Goal: Task Accomplishment & Management: Use online tool/utility

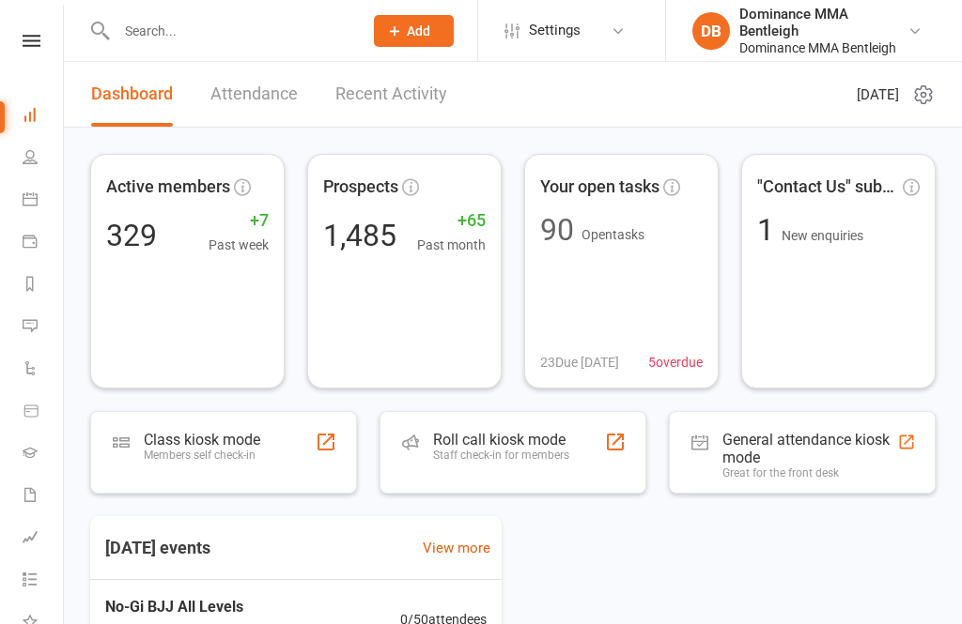
click at [237, 426] on div "Class kiosk mode Members self check-in" at bounding box center [223, 452] width 267 height 83
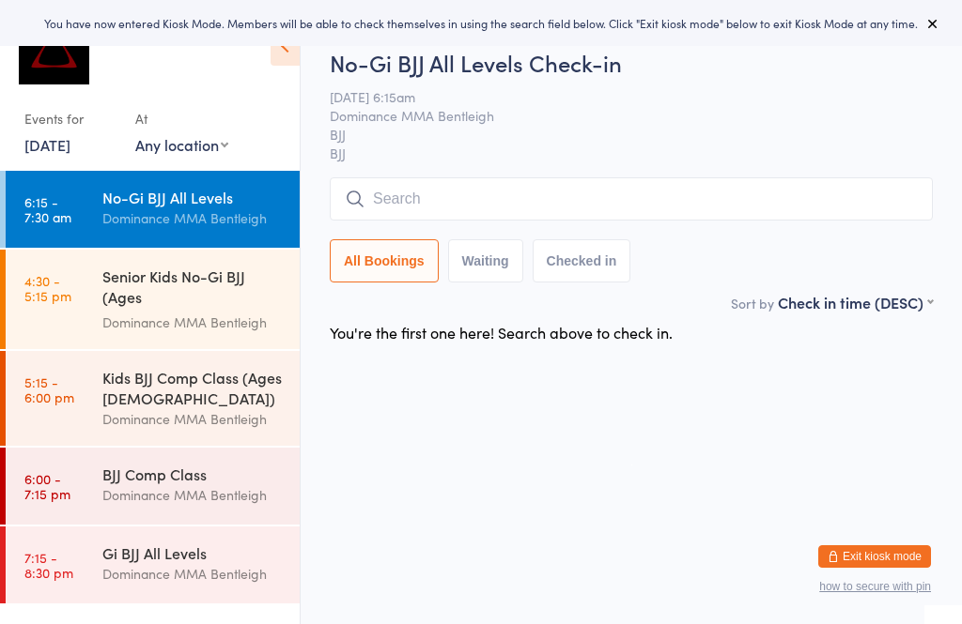
click at [485, 207] on input "search" at bounding box center [631, 198] width 603 height 43
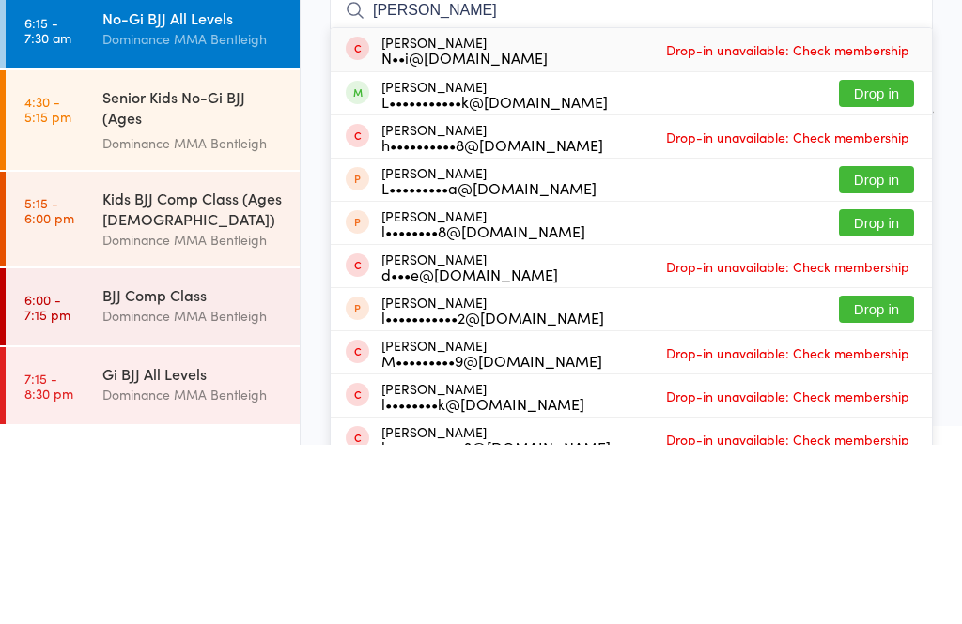
type input "Liam ha"
click at [713, 252] on div "Liam Haddrick L•••••••••••k@gmail.com Drop in" at bounding box center [631, 273] width 601 height 42
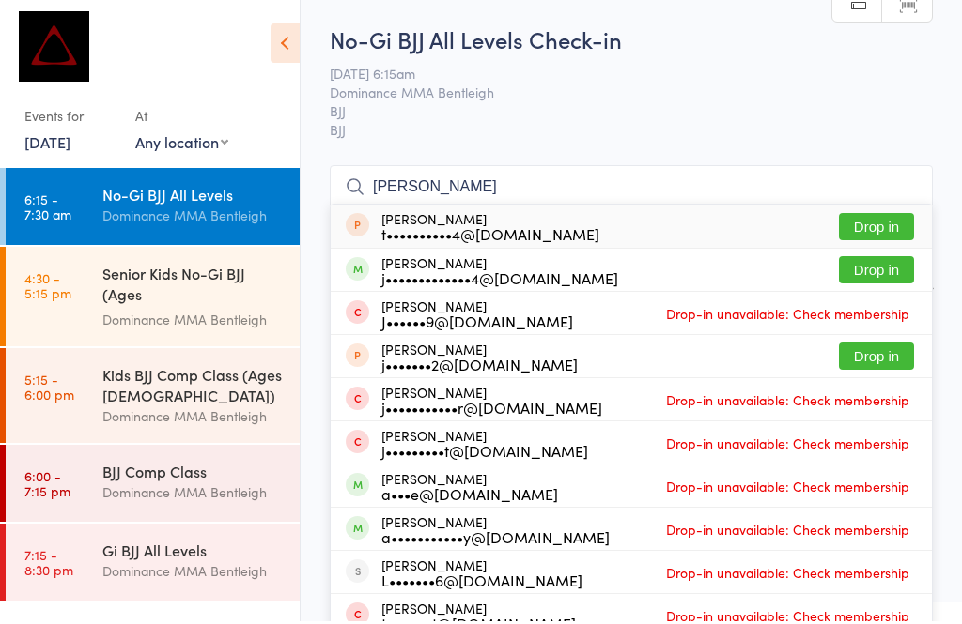
type input "justin"
click at [882, 271] on button "Drop in" at bounding box center [876, 272] width 75 height 27
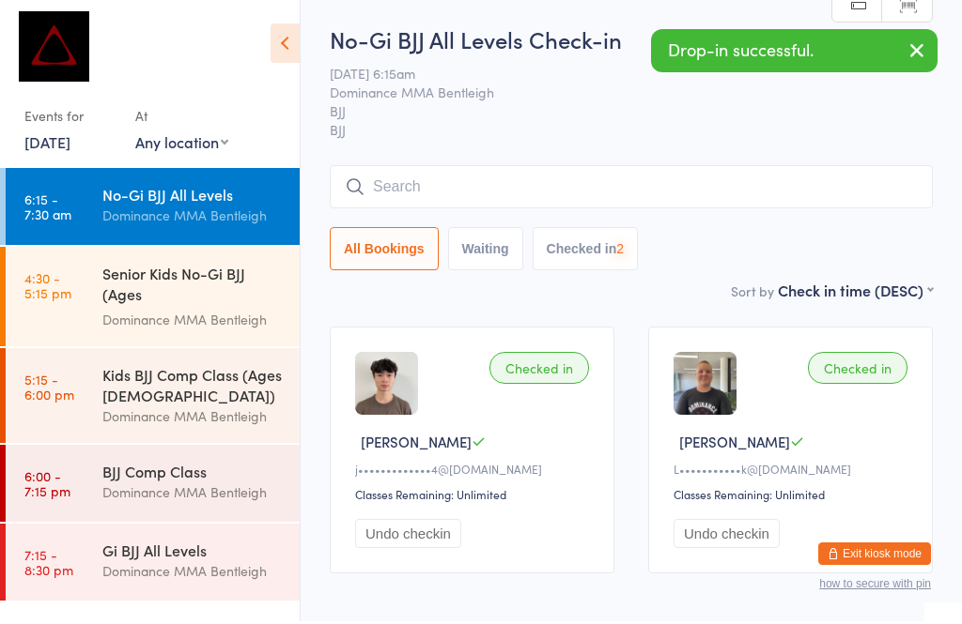
scroll to position [3, 0]
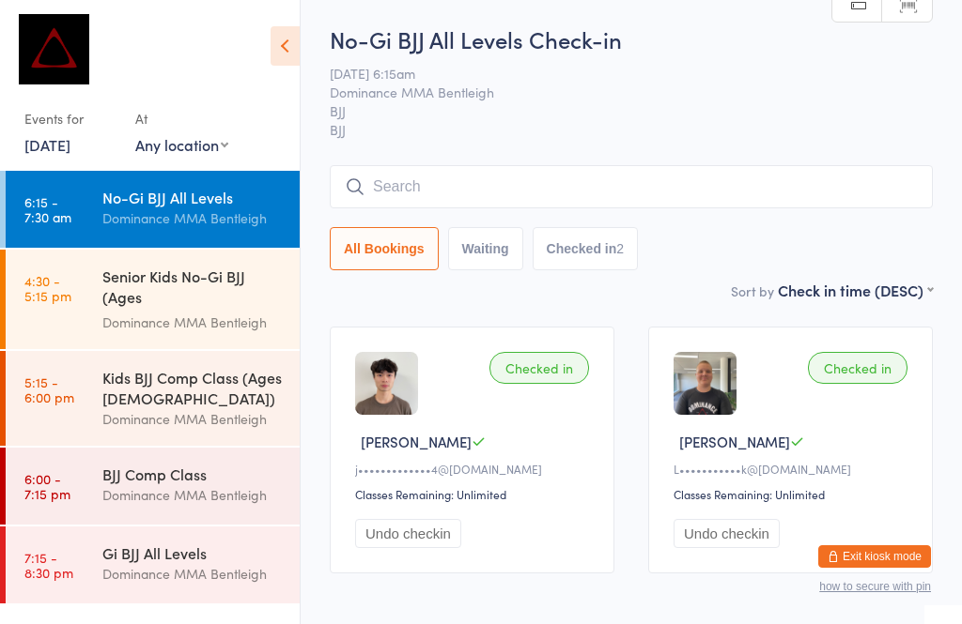
click at [642, 174] on input "search" at bounding box center [631, 186] width 603 height 43
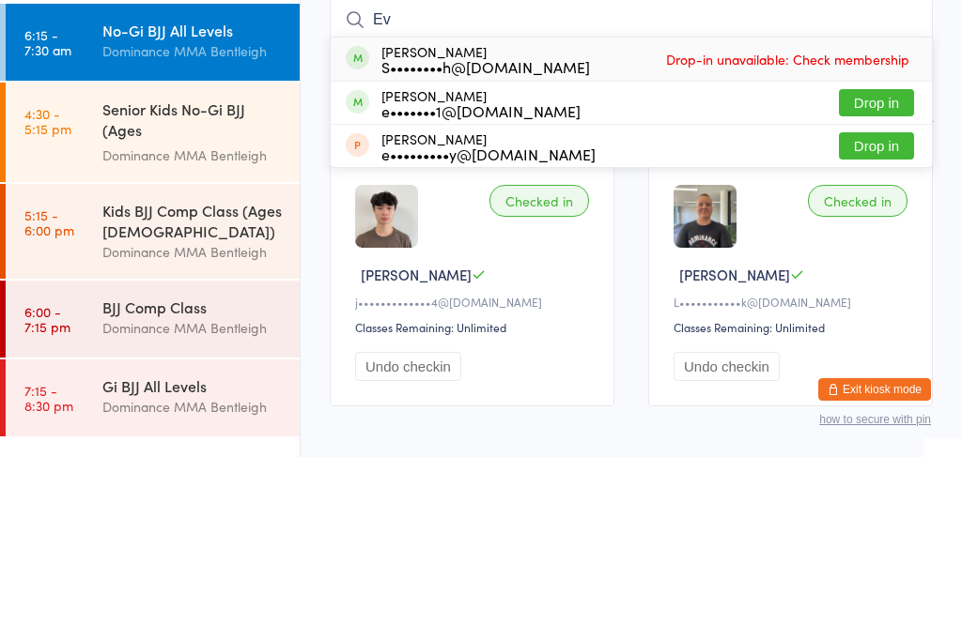
type input "Ev"
click at [883, 256] on button "Drop in" at bounding box center [876, 269] width 75 height 27
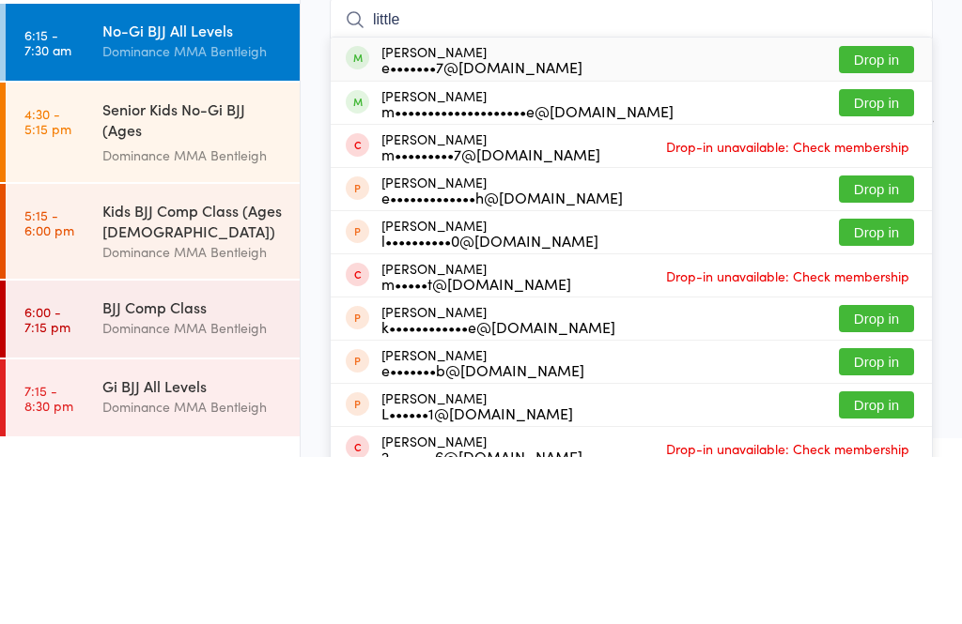
type input "little"
click at [884, 256] on button "Drop in" at bounding box center [876, 269] width 75 height 27
